Goal: Information Seeking & Learning: Learn about a topic

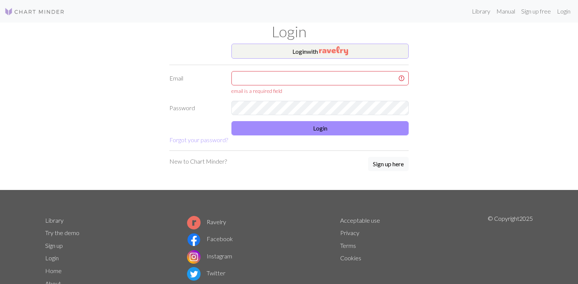
click at [334, 49] on img "button" at bounding box center [333, 50] width 29 height 9
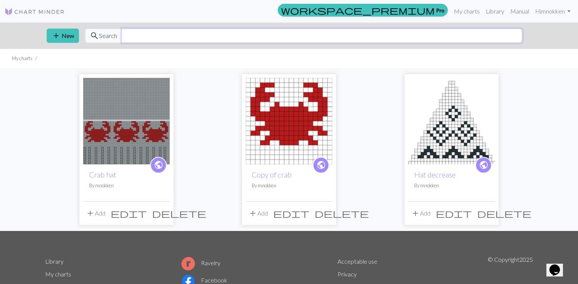
click at [163, 35] on input "text" at bounding box center [322, 36] width 401 height 14
click at [494, 9] on link "Library" at bounding box center [495, 11] width 24 height 15
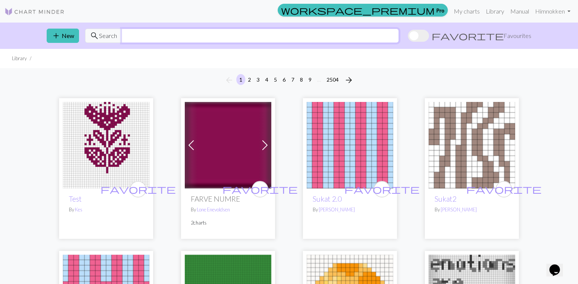
click at [277, 37] on input "text" at bounding box center [260, 36] width 277 height 14
type input "lobster"
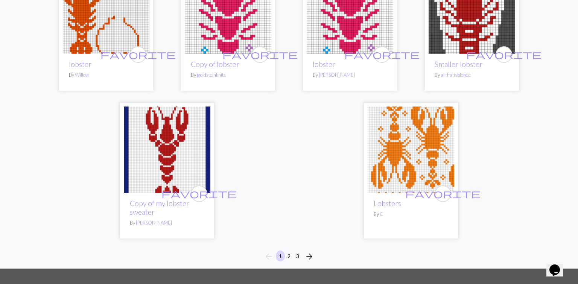
scroll to position [1896, 0]
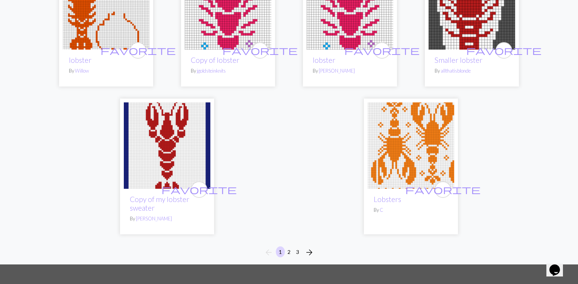
click at [290, 247] on button "2" at bounding box center [289, 252] width 9 height 11
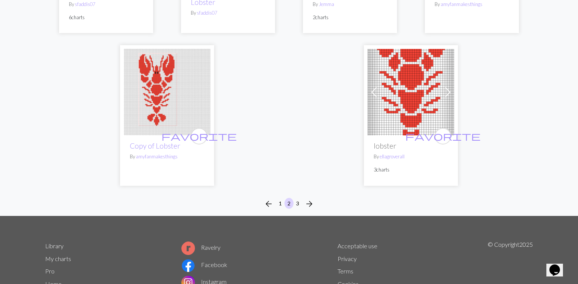
scroll to position [1972, 0]
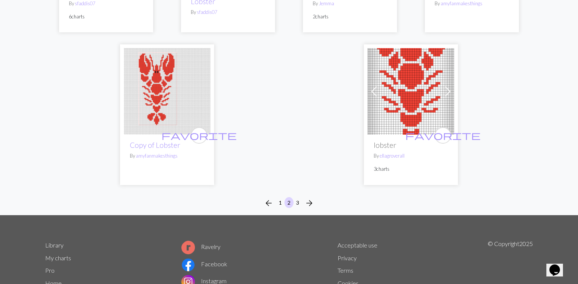
click at [297, 201] on button "3" at bounding box center [297, 202] width 9 height 11
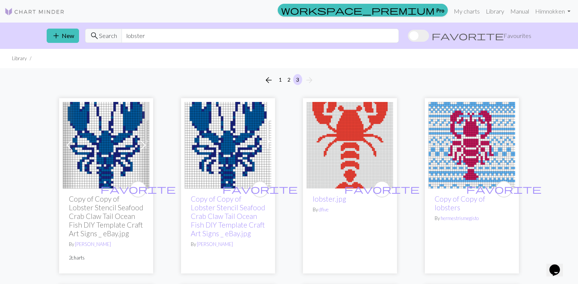
click at [280, 80] on button "1" at bounding box center [280, 79] width 9 height 11
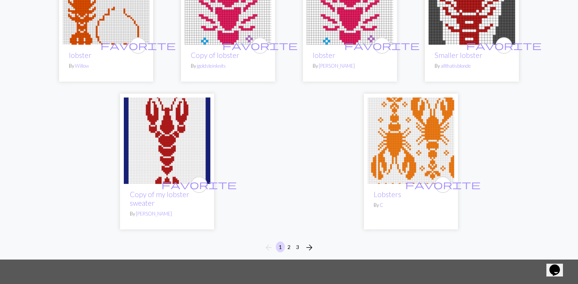
scroll to position [1902, 0]
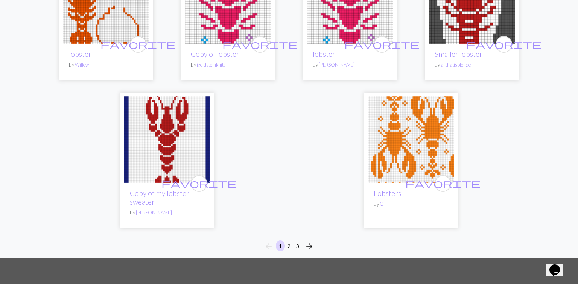
click at [411, 131] on img at bounding box center [411, 139] width 87 height 87
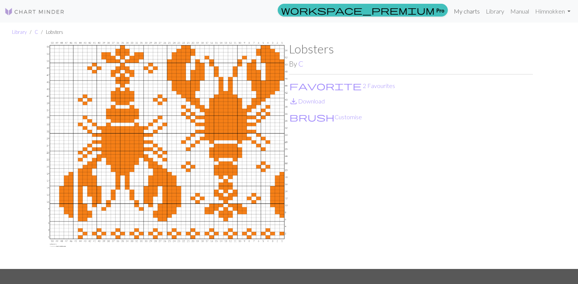
click at [471, 15] on link "My charts" at bounding box center [467, 11] width 32 height 15
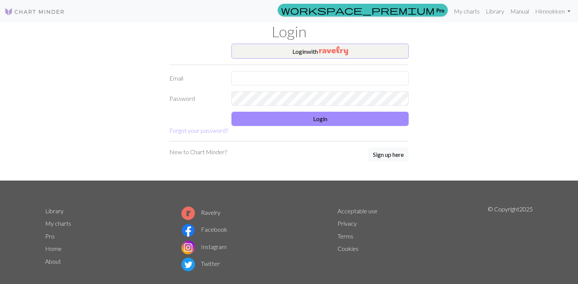
click at [358, 53] on button "Login with" at bounding box center [320, 51] width 177 height 15
